Goal: Contribute content

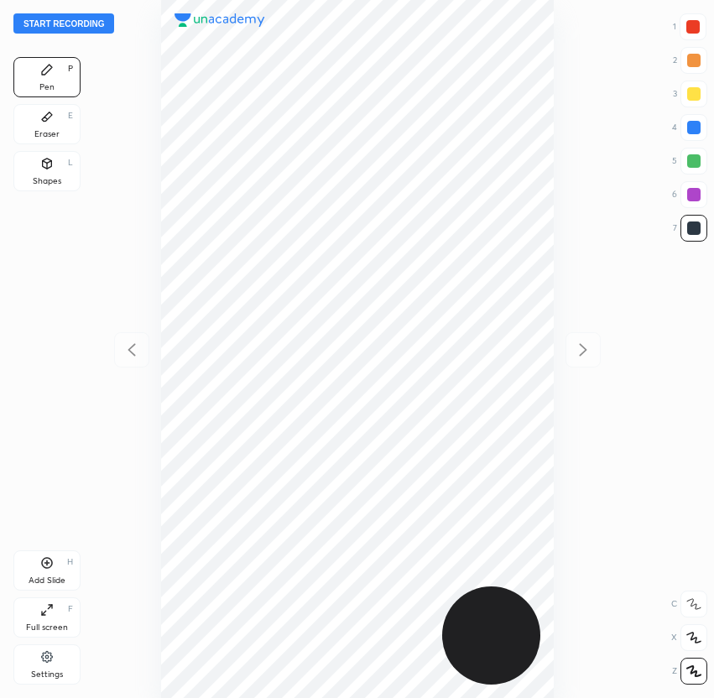
scroll to position [698, 446]
click at [60, 22] on button "Start recording" at bounding box center [63, 23] width 101 height 20
click at [158, 125] on div "00 : 50" at bounding box center [357, 349] width 446 height 698
click at [705, 27] on div at bounding box center [693, 26] width 27 height 27
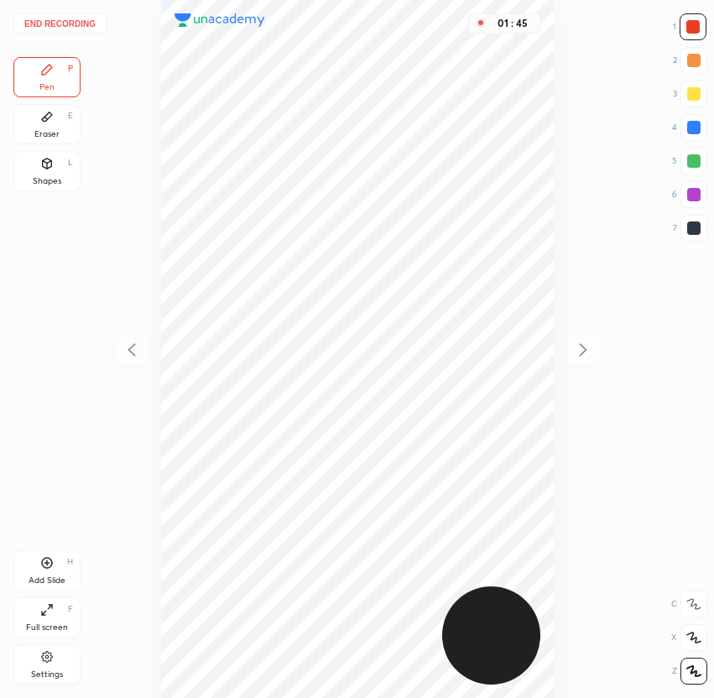
click at [696, 236] on div at bounding box center [693, 228] width 27 height 27
click at [691, 127] on div at bounding box center [693, 127] width 13 height 13
drag, startPoint x: 690, startPoint y: 161, endPoint x: 680, endPoint y: 167, distance: 11.7
click at [690, 161] on div at bounding box center [693, 160] width 13 height 13
click at [50, 561] on icon at bounding box center [47, 563] width 11 height 11
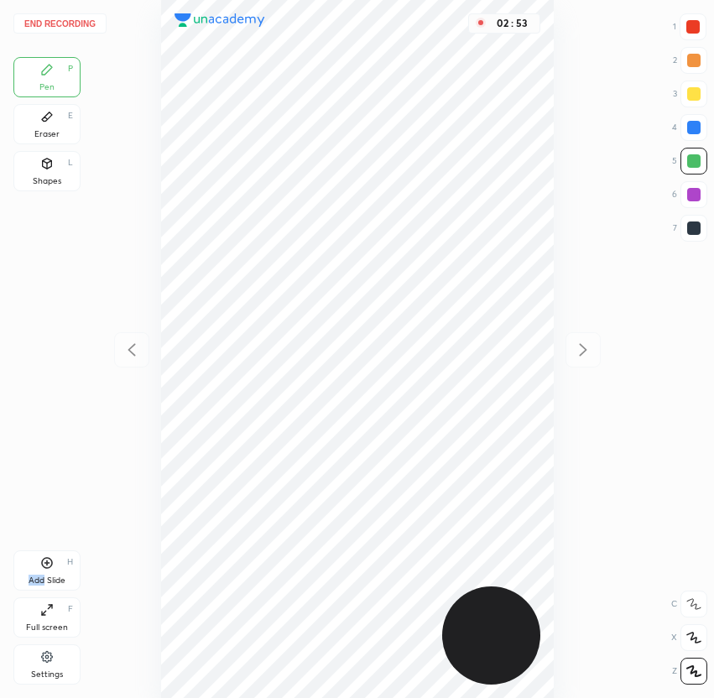
click at [50, 561] on icon at bounding box center [47, 563] width 11 height 11
click at [698, 231] on div at bounding box center [693, 228] width 13 height 13
click at [693, 24] on div at bounding box center [692, 26] width 13 height 13
click at [694, 229] on div at bounding box center [693, 228] width 13 height 13
click at [691, 167] on div at bounding box center [693, 160] width 13 height 13
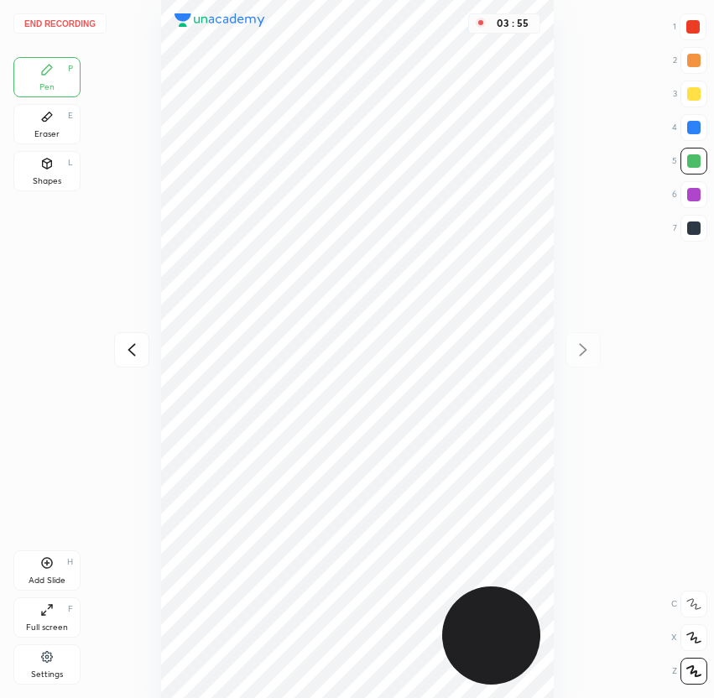
drag, startPoint x: 691, startPoint y: 227, endPoint x: 676, endPoint y: 238, distance: 19.1
click at [693, 227] on div at bounding box center [693, 228] width 13 height 13
click at [700, 128] on div at bounding box center [693, 127] width 13 height 13
click at [134, 356] on icon at bounding box center [132, 350] width 20 height 20
click at [123, 356] on icon at bounding box center [132, 350] width 20 height 20
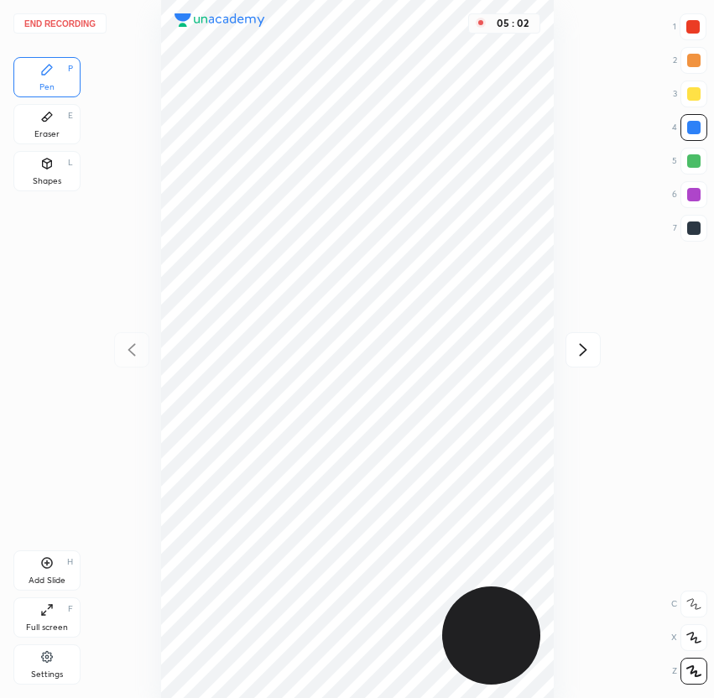
click at [133, 357] on div "End recording 1 2 3 4 5 6 7 R O A L C X Z Erase all C X Z Pen P Eraser E Shapes…" at bounding box center [357, 349] width 714 height 698
click at [587, 351] on icon at bounding box center [583, 350] width 20 height 20
click at [581, 352] on icon at bounding box center [583, 350] width 20 height 20
click at [137, 346] on icon at bounding box center [132, 350] width 20 height 20
click at [128, 352] on icon at bounding box center [132, 350] width 20 height 20
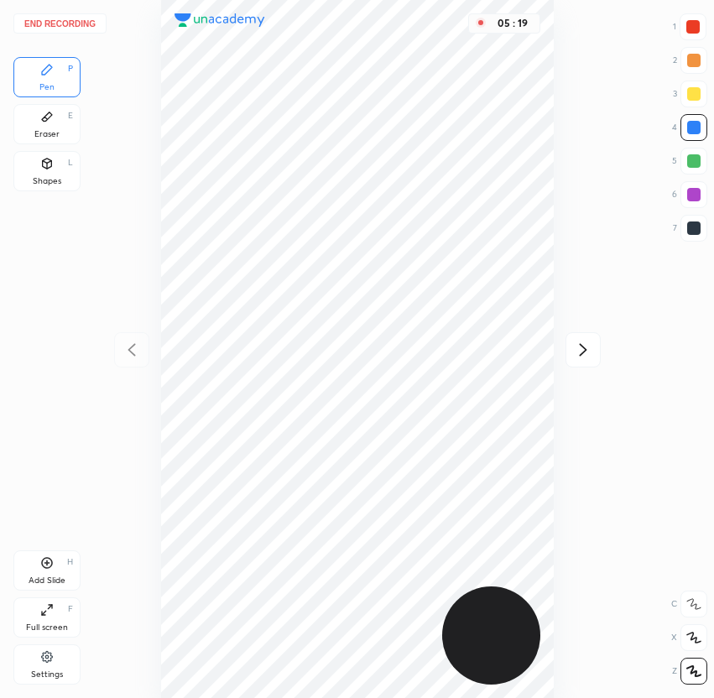
click at [584, 347] on icon at bounding box center [583, 350] width 20 height 20
click at [579, 354] on div "05 : 20" at bounding box center [357, 349] width 446 height 698
click at [65, 23] on button "End recording" at bounding box center [59, 23] width 93 height 20
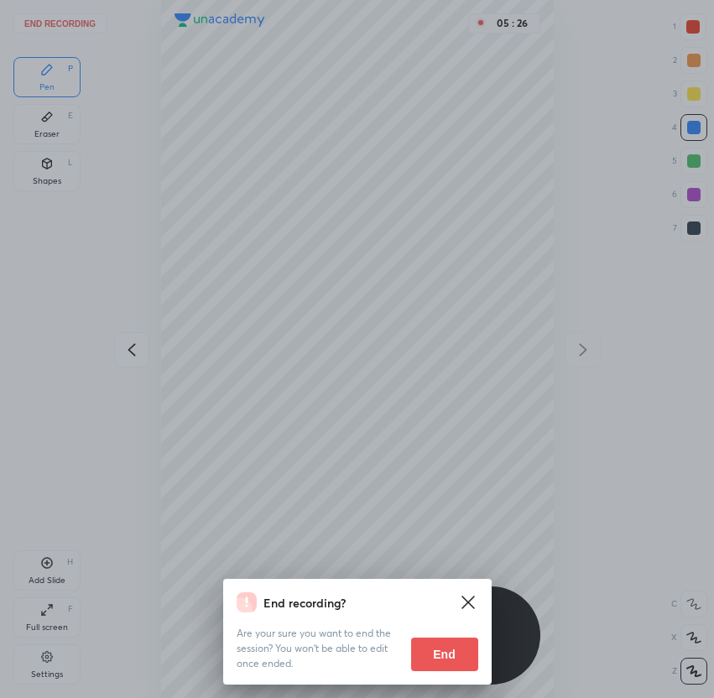
click at [465, 651] on button "End" at bounding box center [444, 655] width 67 height 34
